Goal: Task Accomplishment & Management: Manage account settings

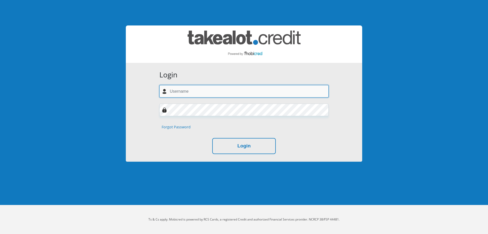
click at [217, 91] on input "text" at bounding box center [243, 91] width 169 height 12
type input "[EMAIL_ADDRESS][DOMAIN_NAME]"
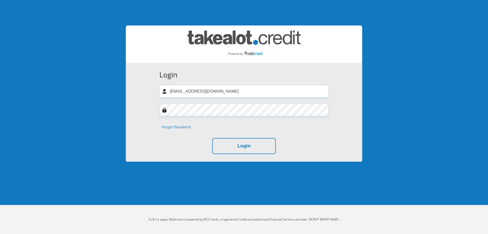
click at [180, 125] on link "Forgot Password" at bounding box center [176, 127] width 29 height 6
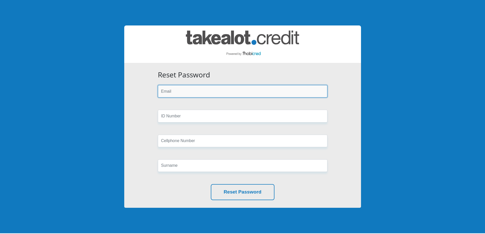
click at [186, 90] on input "email" at bounding box center [242, 91] width 169 height 12
type input "[EMAIL_ADDRESS][DOMAIN_NAME]"
type input "0722454661"
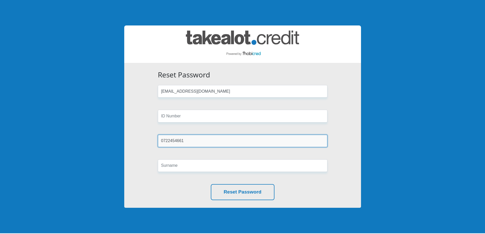
type input "BALOYI"
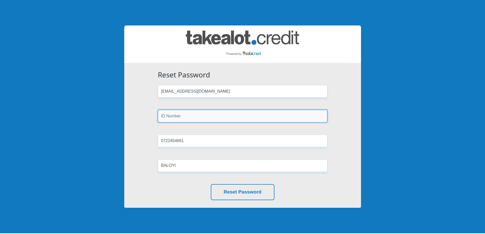
click at [179, 115] on input "text" at bounding box center [242, 116] width 169 height 12
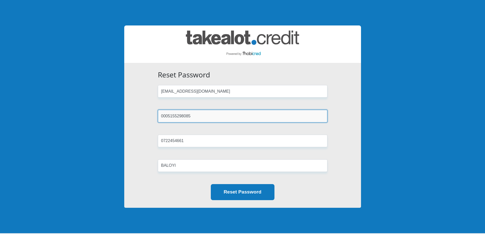
type input "0005155298085"
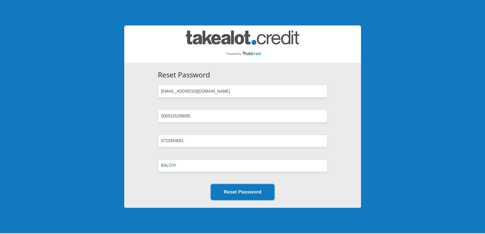
click at [256, 192] on button "Reset Password" at bounding box center [243, 192] width 64 height 16
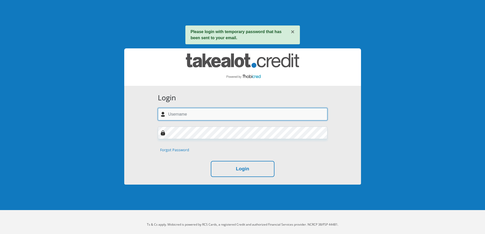
click at [195, 113] on input "text" at bounding box center [242, 114] width 169 height 12
type input "[EMAIL_ADDRESS][DOMAIN_NAME]"
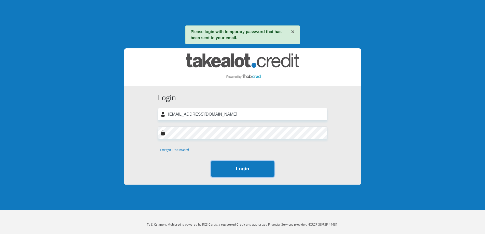
click at [259, 171] on button "Login" at bounding box center [243, 169] width 64 height 16
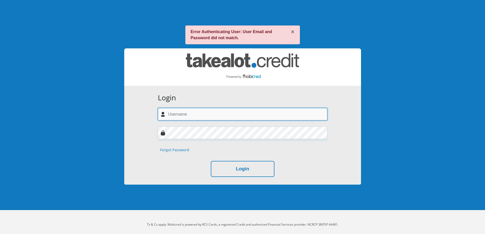
click at [183, 115] on input "text" at bounding box center [242, 114] width 169 height 12
type input "mzakes403@gmail.com"
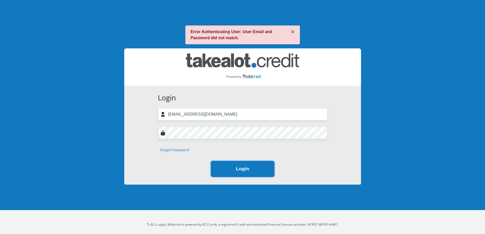
click at [230, 169] on button "Login" at bounding box center [243, 169] width 64 height 16
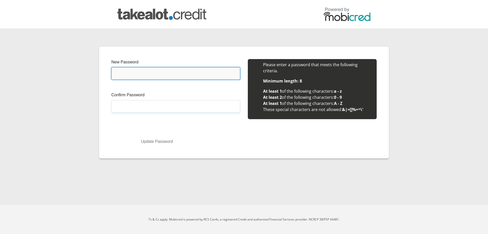
click at [150, 68] on input "New Password" at bounding box center [175, 73] width 129 height 12
type input "15Mzakes/k28"
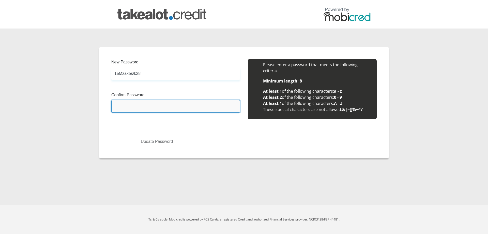
click at [134, 106] on input "Confirm Password" at bounding box center [175, 106] width 129 height 12
type input "15Mzakes/k28"
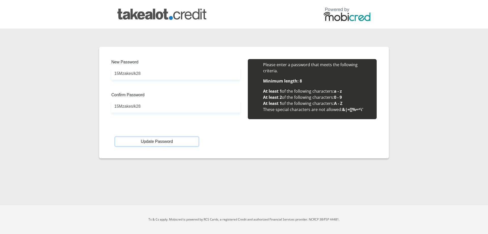
click at [159, 141] on button "Update Password" at bounding box center [156, 141] width 83 height 9
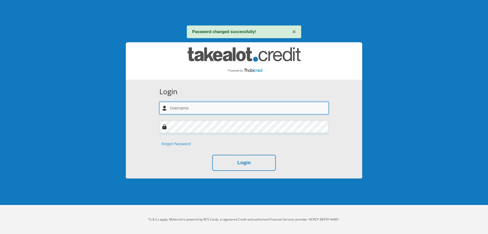
click at [197, 107] on input "text" at bounding box center [243, 108] width 169 height 12
type input "mzakes403@gmail.com"
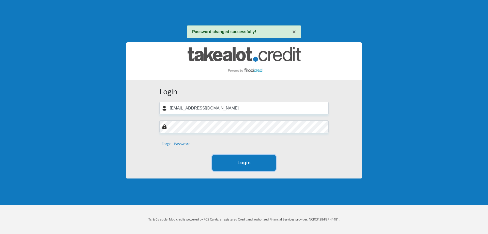
click at [252, 166] on button "Login" at bounding box center [244, 163] width 64 height 16
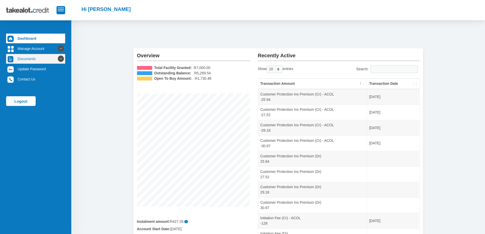
click at [56, 59] on icon at bounding box center [60, 58] width 9 height 9
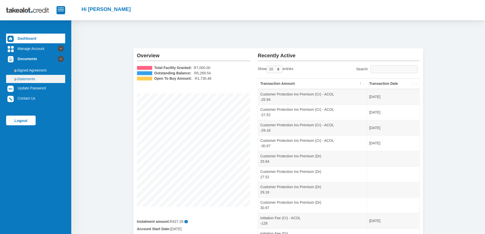
click at [40, 77] on link "Statements" at bounding box center [35, 79] width 59 height 8
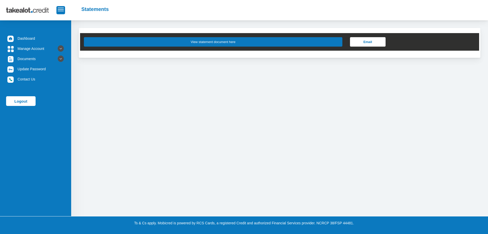
click at [208, 43] on button "View statement document here" at bounding box center [213, 41] width 259 height 9
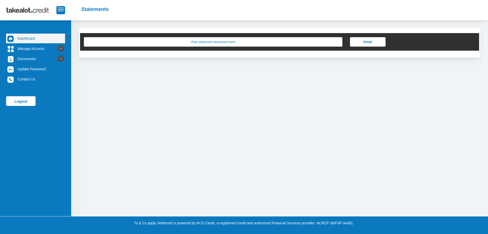
click at [21, 36] on link "Dashboard" at bounding box center [35, 39] width 59 height 10
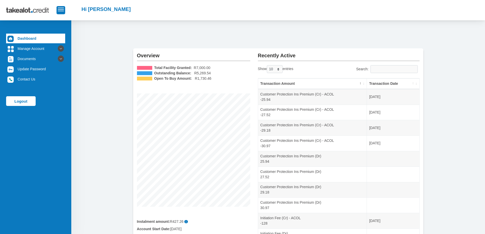
click at [105, 38] on div "Overview Total Facility Granted: R7,000.00 Outstanding Balance: R5,269.54 Open …" at bounding box center [277, 144] width 413 height 249
